Goal: Information Seeking & Learning: Understand process/instructions

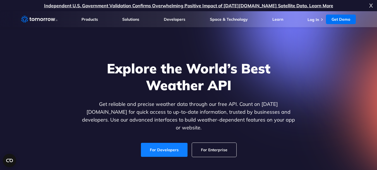
click at [172, 145] on link "For Developers" at bounding box center [164, 149] width 47 height 14
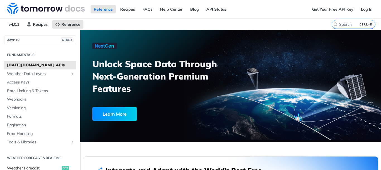
click at [35, 166] on span "Weather Forecast" at bounding box center [33, 168] width 53 height 6
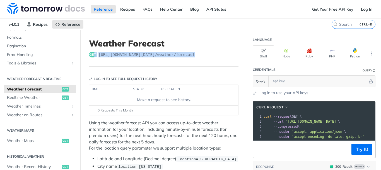
drag, startPoint x: 210, startPoint y: 56, endPoint x: 95, endPoint y: 51, distance: 114.9
click at [95, 51] on header "Weather Forecast get [URL][DOMAIN_NAME][DATE] /weather/forecast" at bounding box center [164, 52] width 150 height 28
copy div "t [URL][DOMAIN_NAME][DATE] /weather/forecast"
click at [183, 108] on div "0 Requests This Month" at bounding box center [164, 110] width 144 height 5
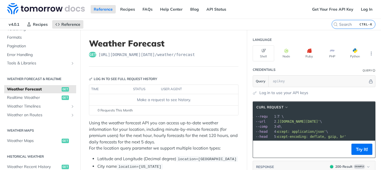
scroll to position [0, 33]
